Goal: Task Accomplishment & Management: Manage account settings

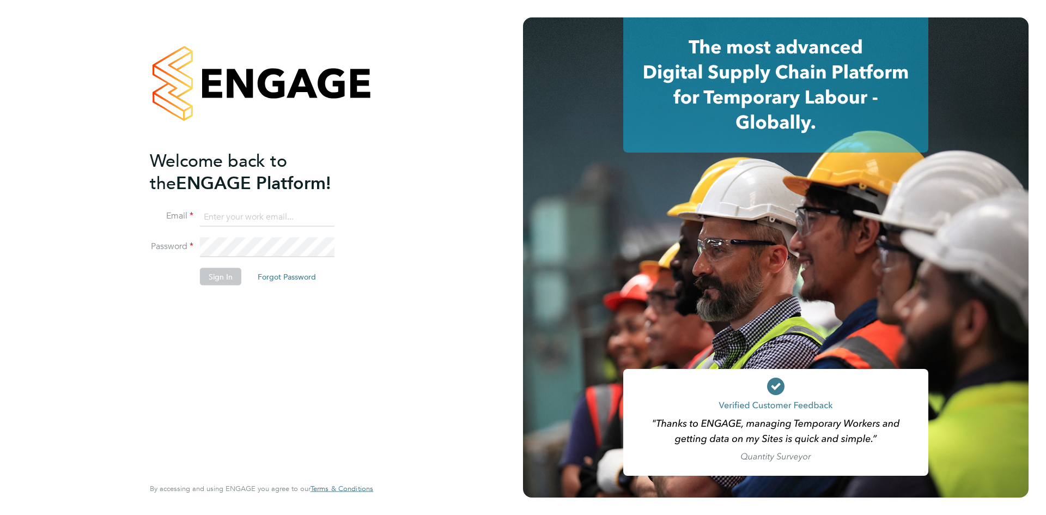
type input "info@cbwstaffingsolutions.com"
click at [229, 275] on button "Sign In" at bounding box center [220, 276] width 41 height 17
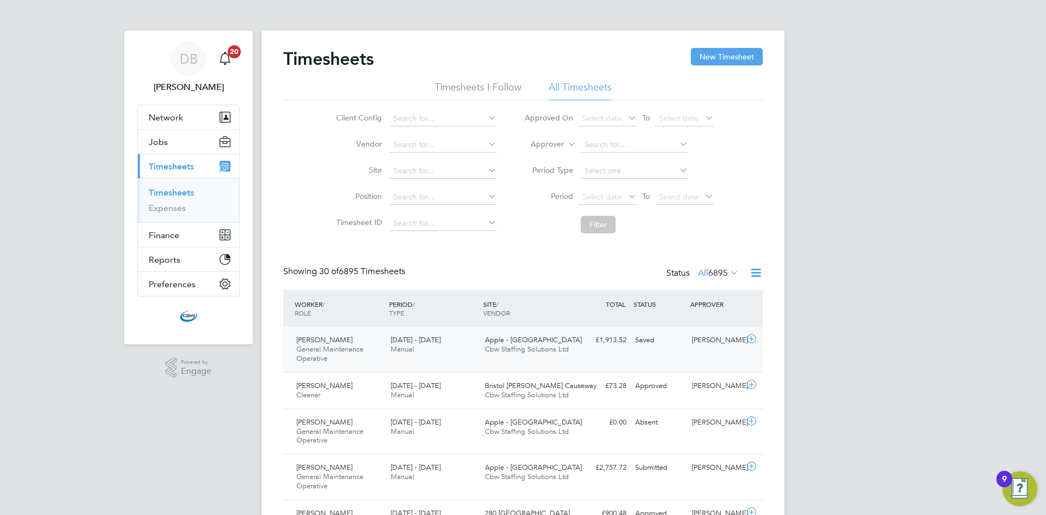
click at [560, 345] on span "Cbw Staffing Solutions Ltd" at bounding box center [527, 348] width 84 height 9
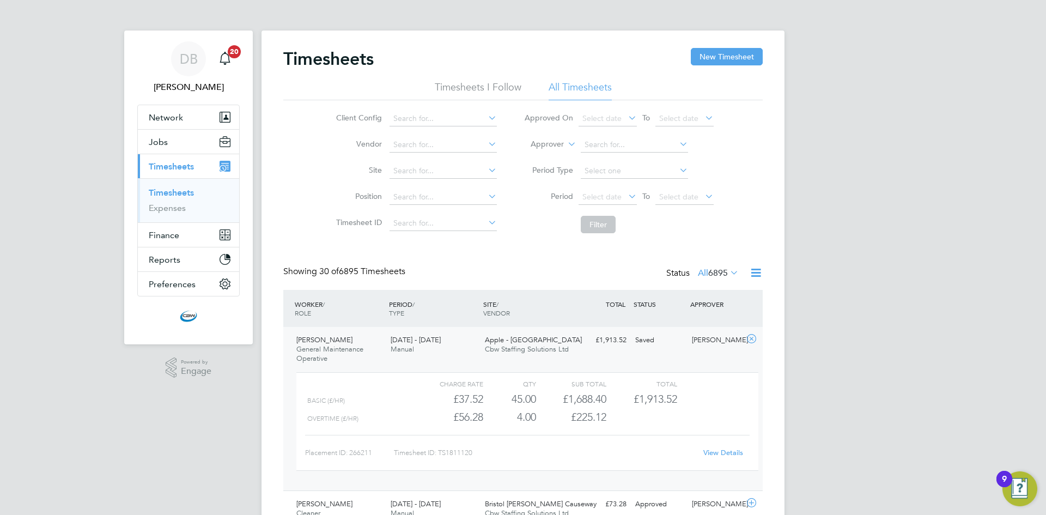
click at [730, 456] on link "View Details" at bounding box center [724, 452] width 40 height 9
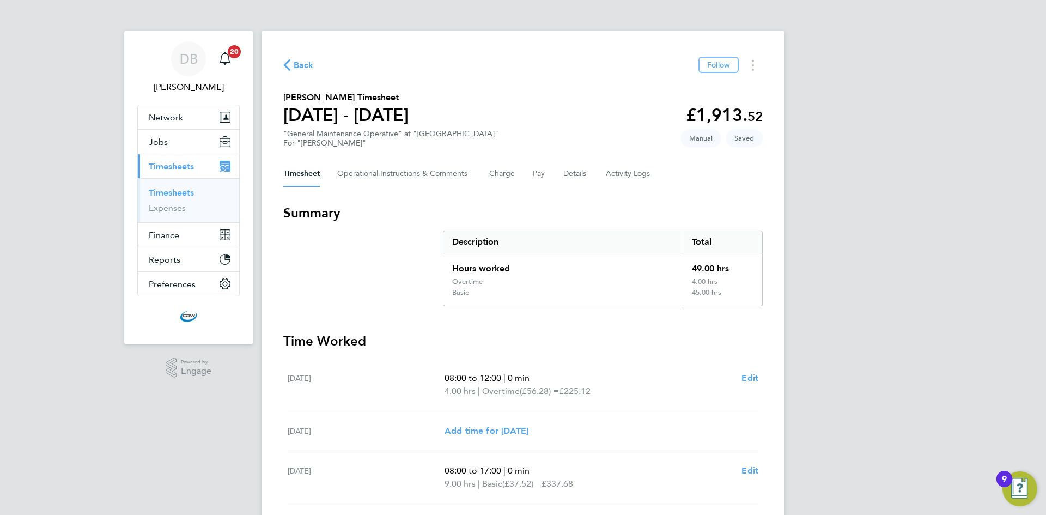
click at [297, 63] on span "Back" at bounding box center [304, 65] width 20 height 13
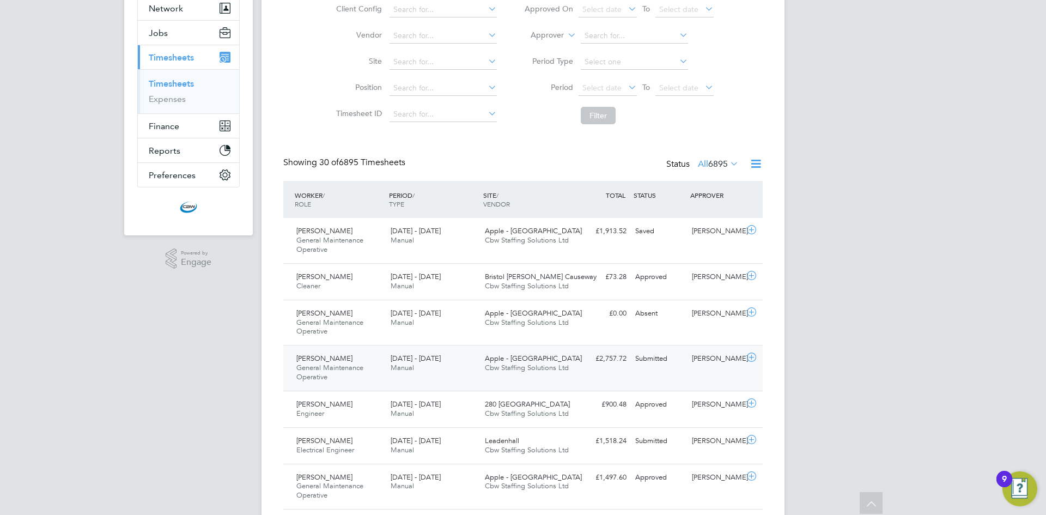
click at [421, 368] on div "23 - 29 Aug 2025 Manual" at bounding box center [433, 363] width 94 height 27
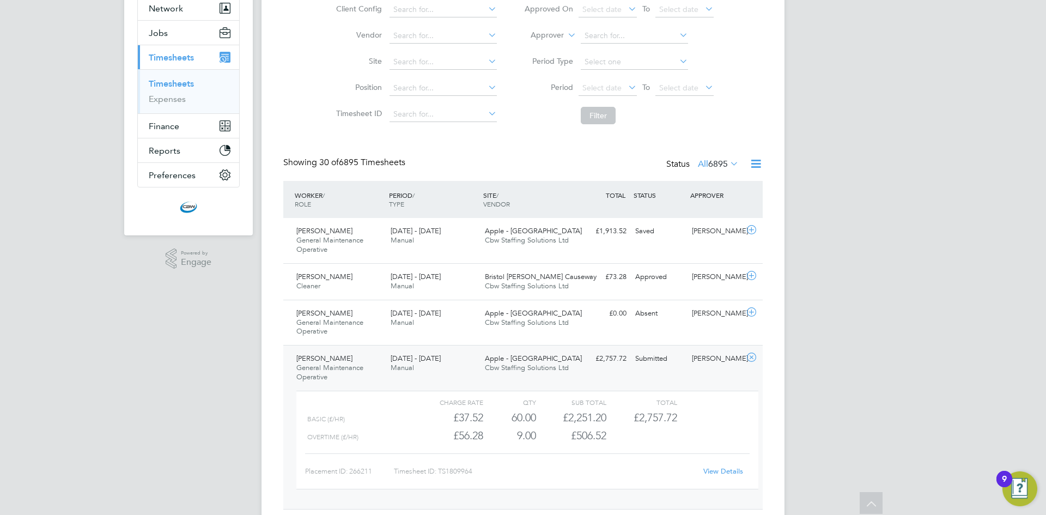
click at [722, 470] on link "View Details" at bounding box center [724, 470] width 40 height 9
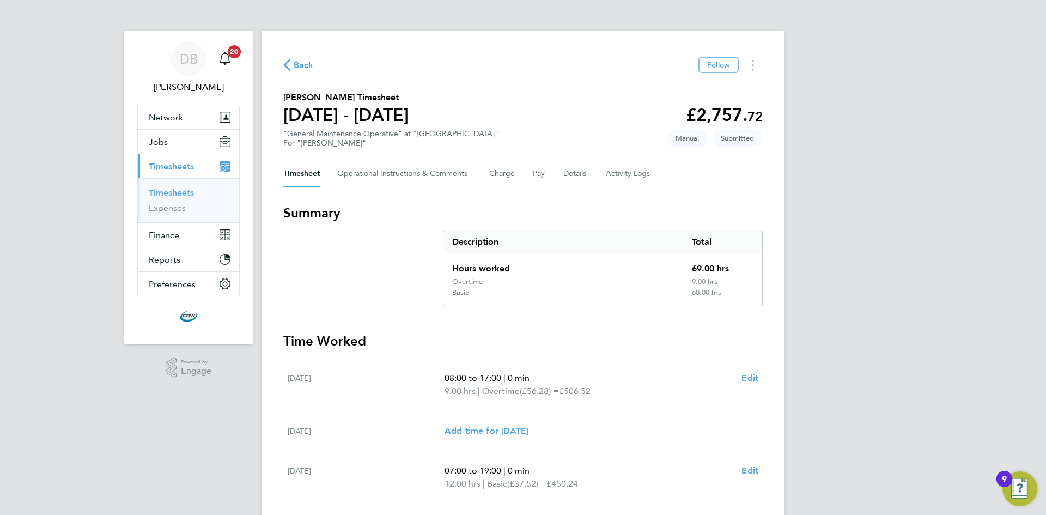
click at [157, 170] on span "Timesheets" at bounding box center [171, 166] width 45 height 10
